Goal: Navigation & Orientation: Find specific page/section

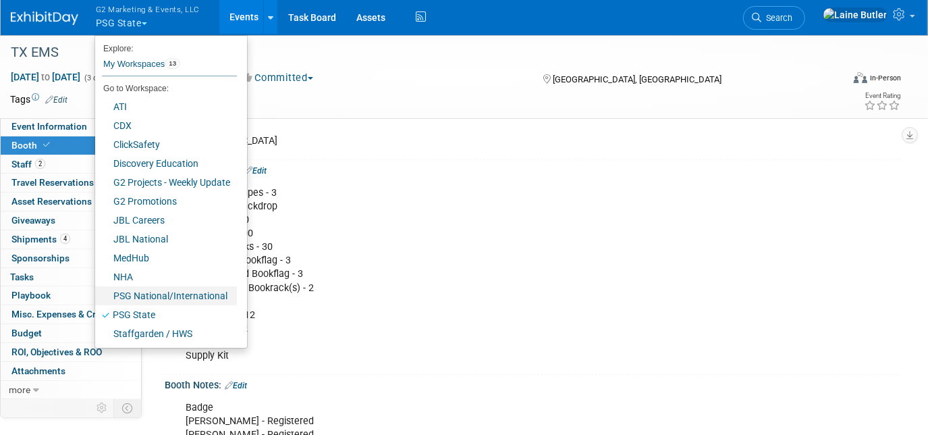
click at [155, 292] on link "PSG National/International" at bounding box center [166, 295] width 142 height 19
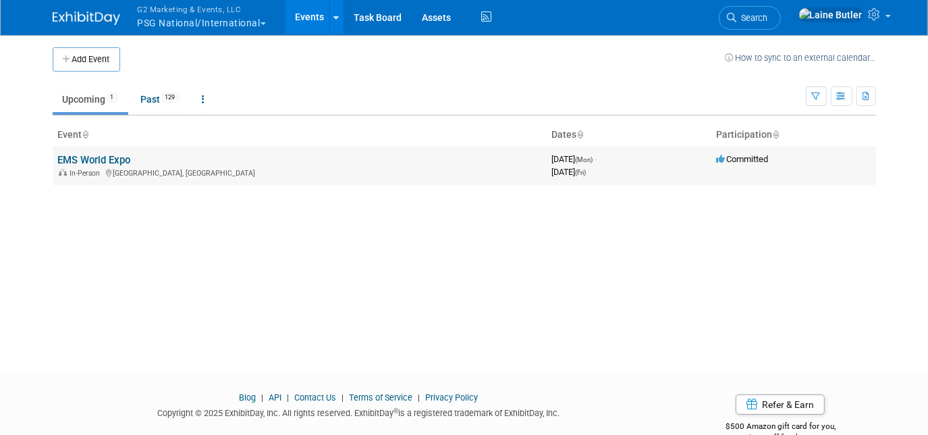
click at [105, 156] on link "EMS World Expo" at bounding box center [94, 160] width 73 height 12
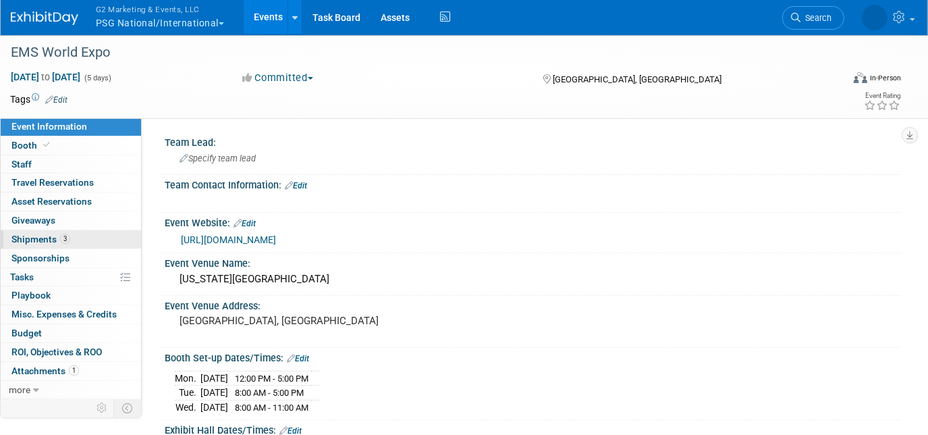
click at [23, 236] on span "Shipments 3" at bounding box center [40, 239] width 59 height 11
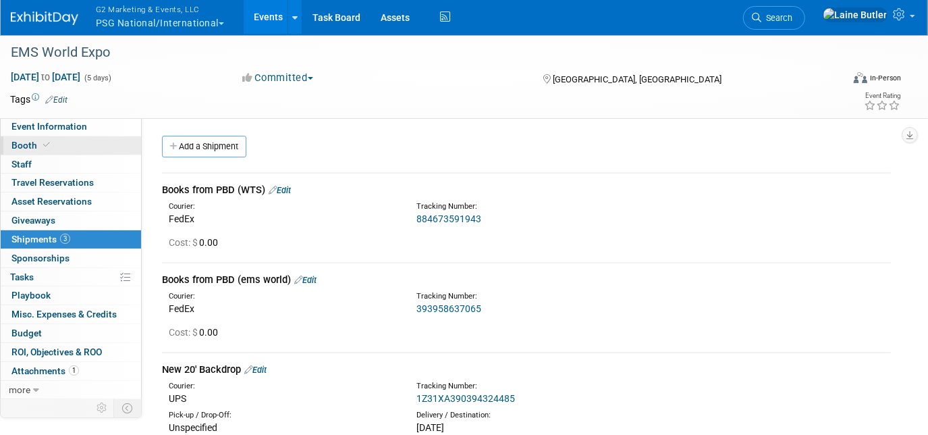
click at [17, 143] on span "Booth" at bounding box center [31, 145] width 41 height 11
